Goal: Check status

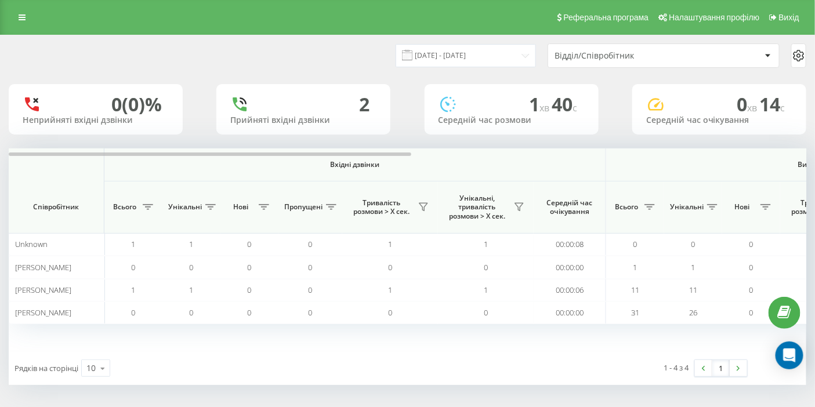
click at [720, 145] on div "[DATE] - [DATE] Відділ/Співробітник 0 (0)% Неприйняті вхідні дзвінки 2 Прийняті…" at bounding box center [408, 210] width 798 height 350
click at [731, 150] on div at bounding box center [413, 153] width 808 height 9
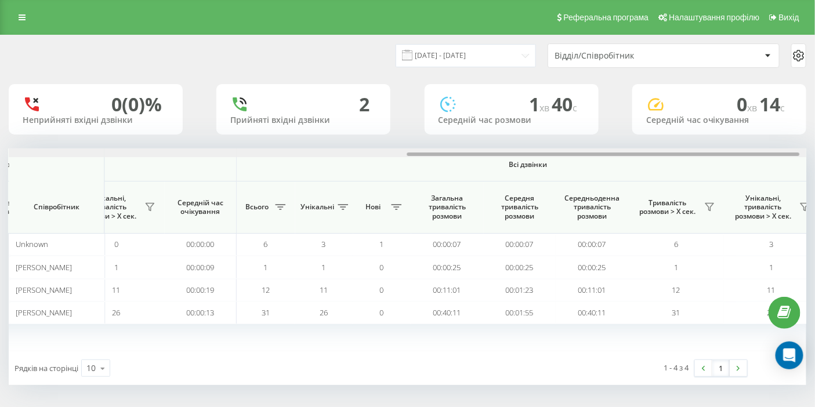
click at [731, 150] on div at bounding box center [408, 153] width 798 height 9
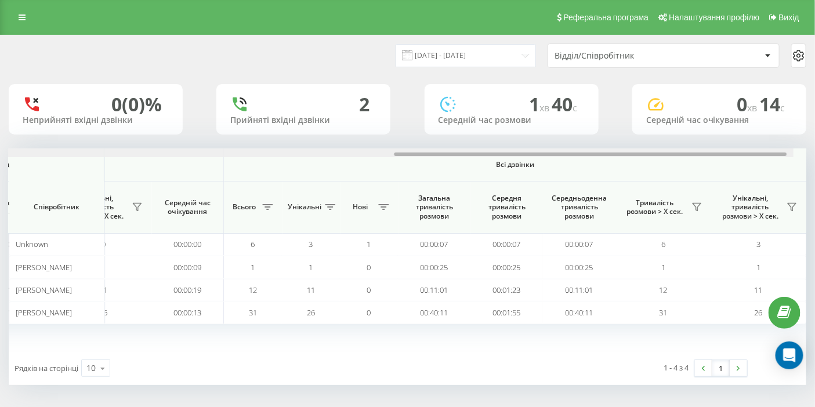
click at [731, 150] on div at bounding box center [395, 153] width 798 height 9
click at [508, 63] on input "[DATE] - [DATE]" at bounding box center [466, 55] width 140 height 23
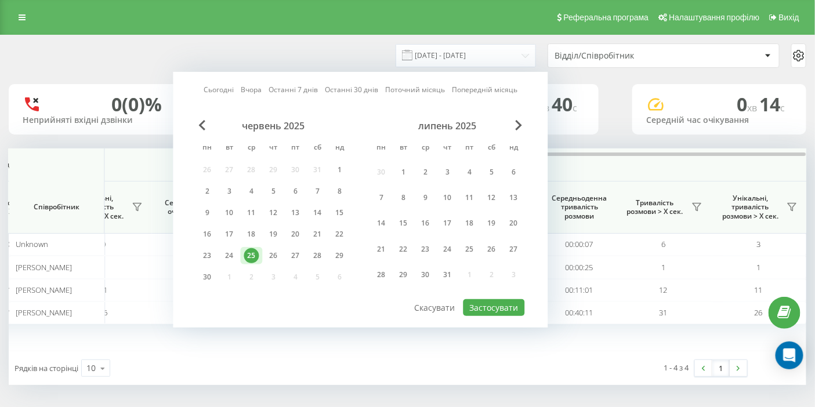
click at [523, 121] on div "липень 2025" at bounding box center [448, 126] width 154 height 12
click at [516, 122] on span "Next Month" at bounding box center [519, 125] width 7 height 10
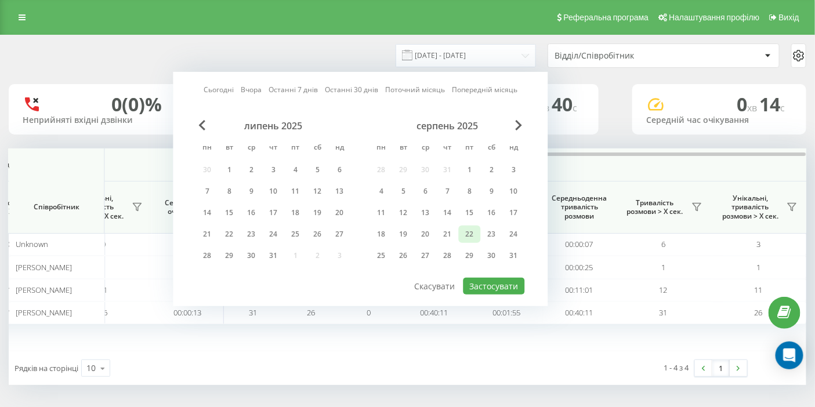
click at [469, 234] on div "22" at bounding box center [469, 234] width 15 height 15
click at [451, 233] on div "21" at bounding box center [447, 234] width 15 height 15
click at [485, 285] on button "Застосувати" at bounding box center [495, 286] width 62 height 17
type input "[DATE] - [DATE]"
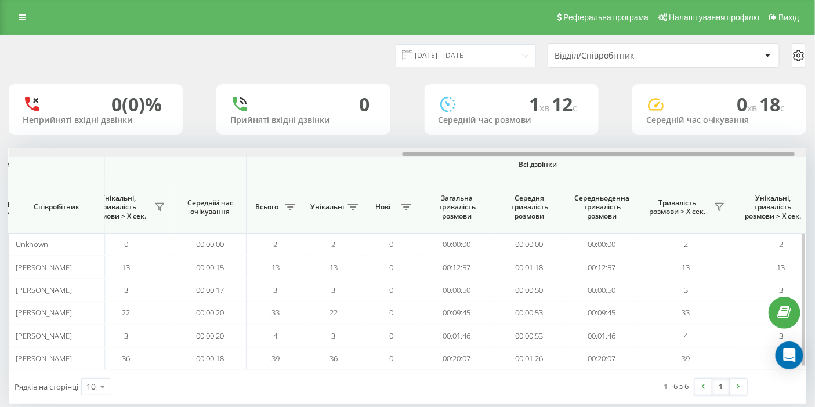
click at [755, 153] on div at bounding box center [598, 154] width 393 height 3
click at [717, 205] on icon at bounding box center [720, 208] width 8 height 8
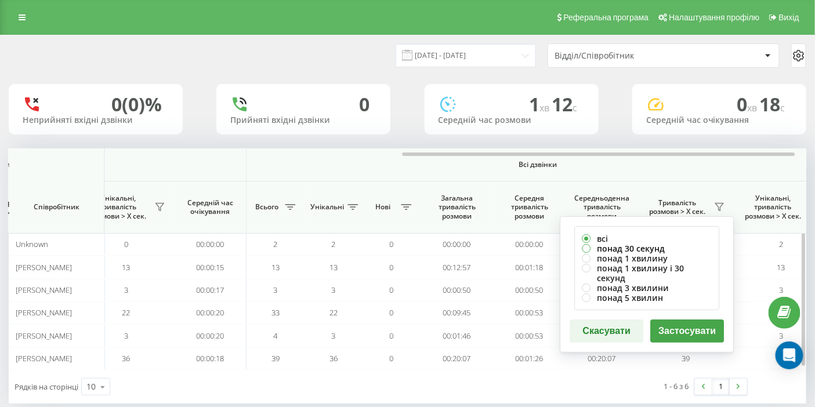
click at [636, 245] on label "понад 30 секунд" at bounding box center [647, 249] width 130 height 10
radio input "true"
click at [674, 320] on button "Застосувати" at bounding box center [688, 331] width 74 height 23
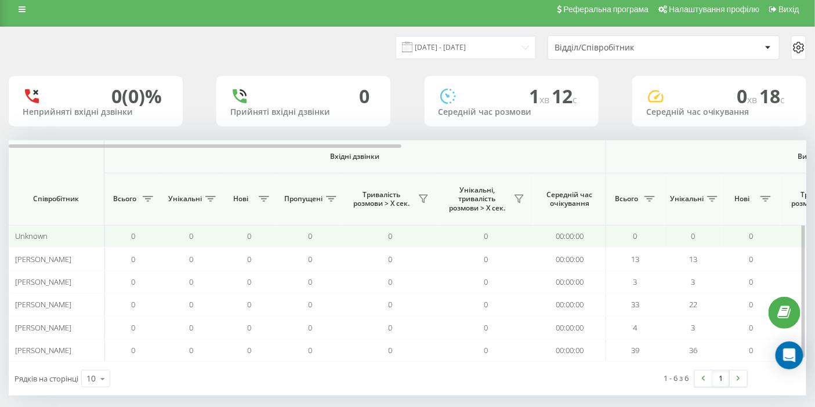
scroll to position [16, 0]
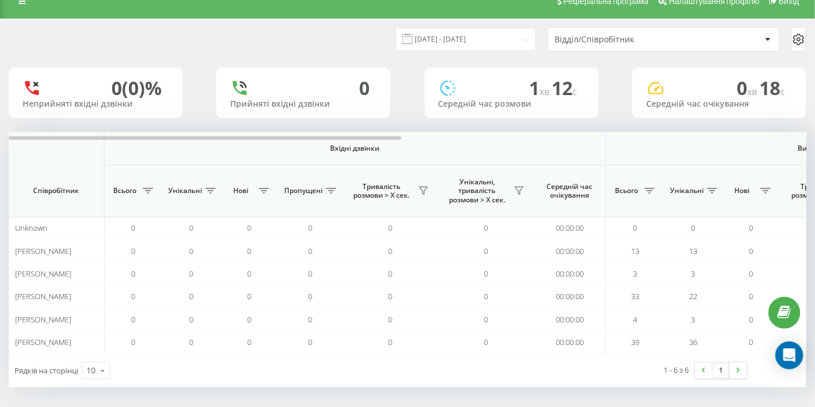
click at [748, 130] on div "[DATE] - [DATE] Відділ/Співробітник 0 (0)% Неприйняті вхідні дзвінки 0 Прийняті…" at bounding box center [408, 203] width 798 height 368
drag, startPoint x: 748, startPoint y: 130, endPoint x: 759, endPoint y: 146, distance: 19.2
click at [750, 135] on div "[DATE] - [DATE] Відділ/Співробітник 0 (0)% Неприйняті вхідні дзвінки 0 Прийняті…" at bounding box center [408, 203] width 798 height 368
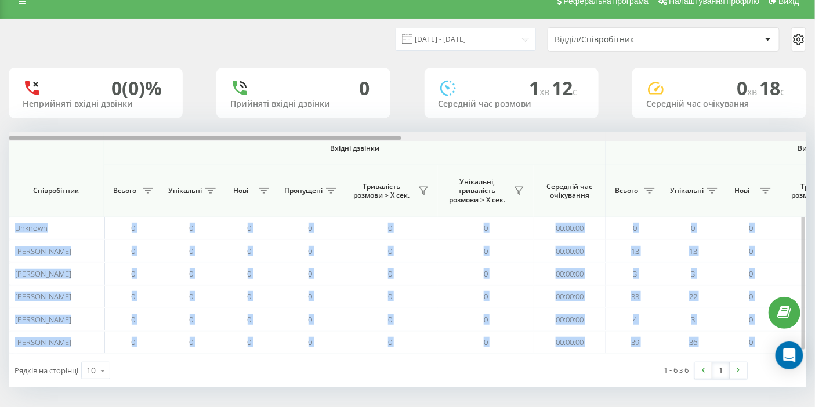
click at [764, 137] on div at bounding box center [408, 136] width 798 height 9
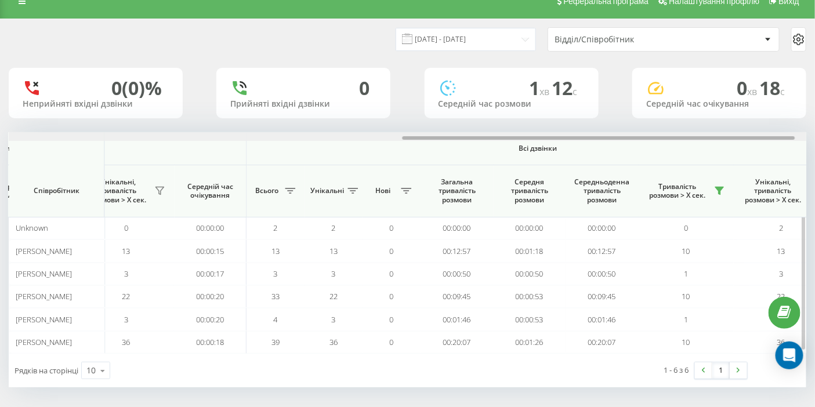
click at [764, 137] on div at bounding box center [598, 137] width 393 height 3
